Goal: Transaction & Acquisition: Purchase product/service

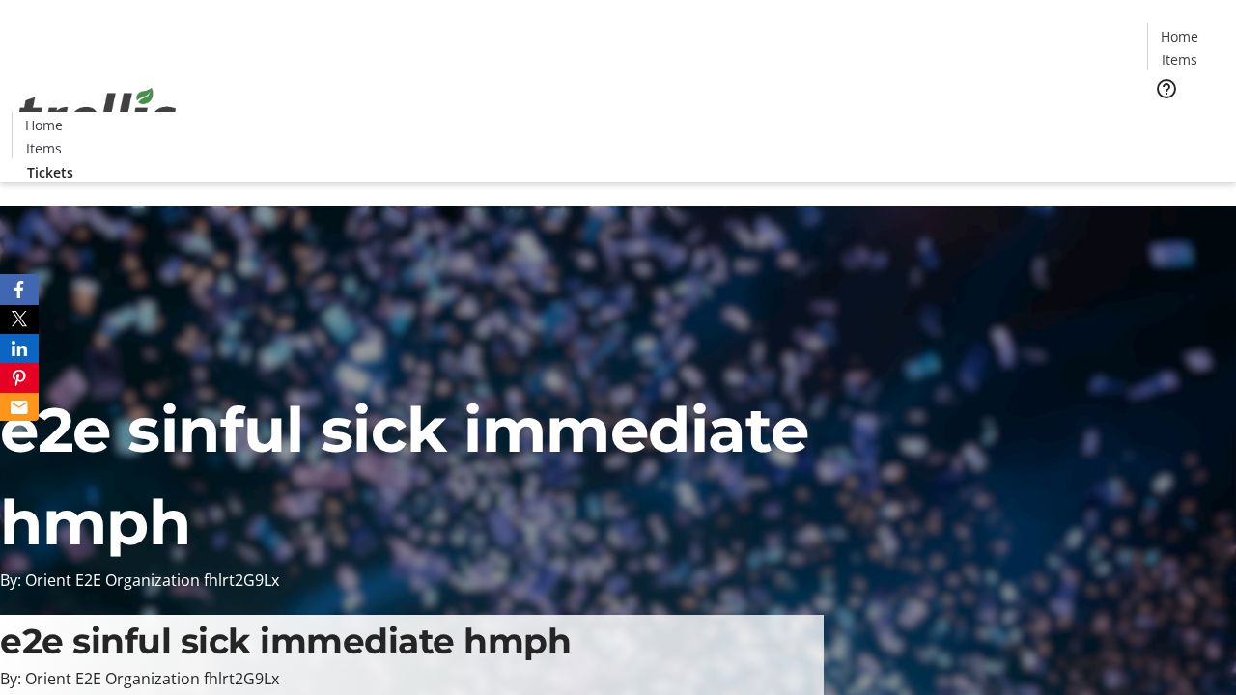
click at [1163, 112] on span "Tickets" at bounding box center [1186, 122] width 46 height 20
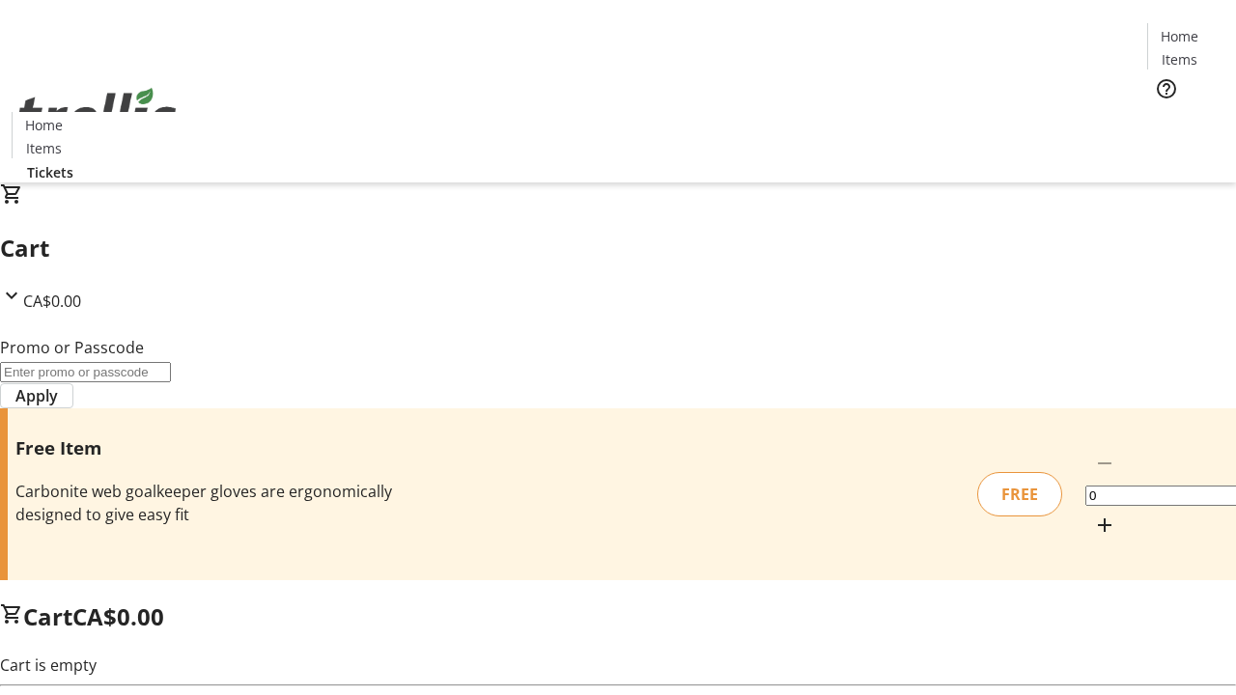
click at [1093, 514] on mat-icon "Increment by one" at bounding box center [1104, 525] width 23 height 23
type input "1"
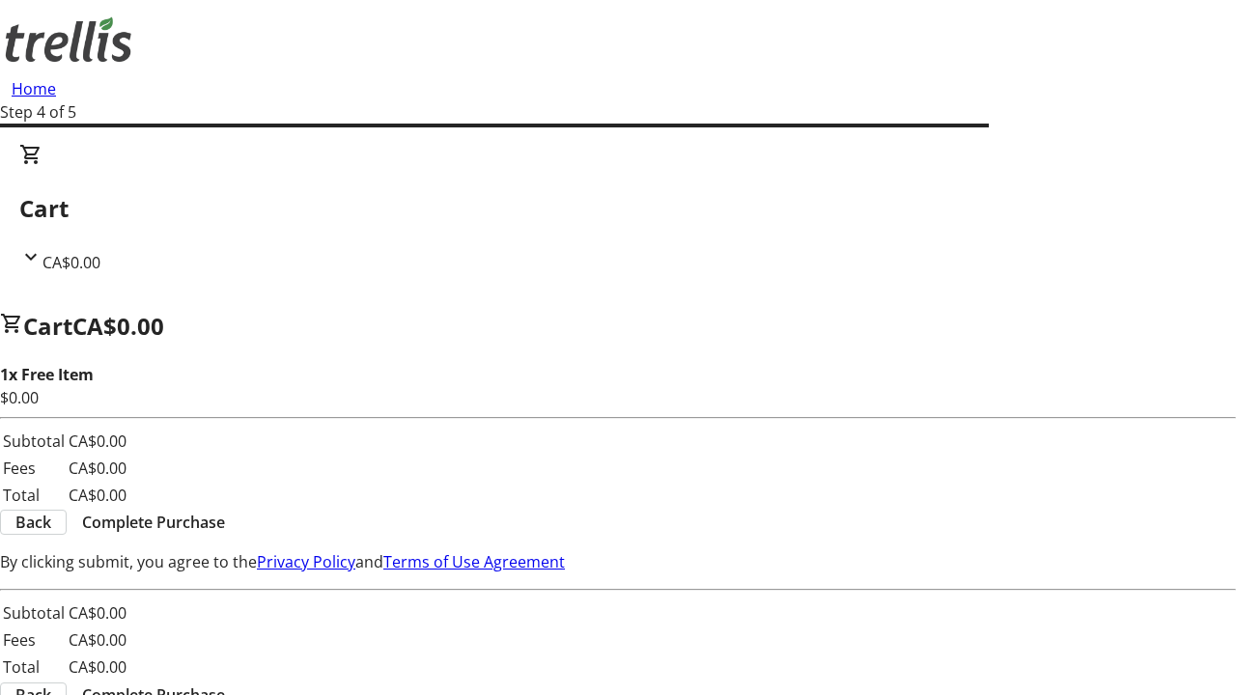
click at [225, 511] on span "Complete Purchase" at bounding box center [153, 522] width 143 height 23
